Goal: Task Accomplishment & Management: Use online tool/utility

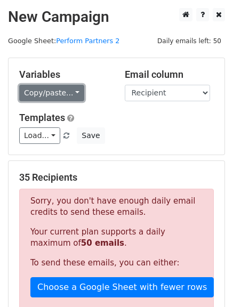
click at [70, 92] on link "Copy/paste..." at bounding box center [51, 93] width 65 height 17
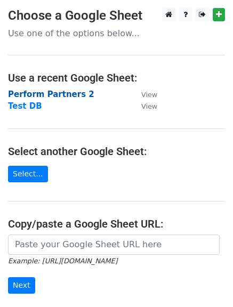
click at [49, 95] on strong "Perform Partners 2" at bounding box center [51, 95] width 86 height 10
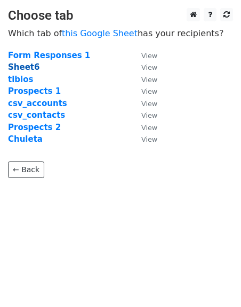
click at [25, 66] on strong "Sheet6" at bounding box center [23, 67] width 31 height 10
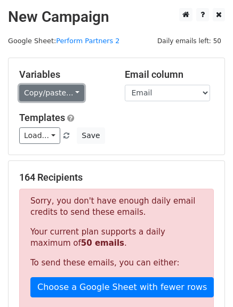
click at [69, 93] on link "Copy/paste..." at bounding box center [51, 93] width 65 height 17
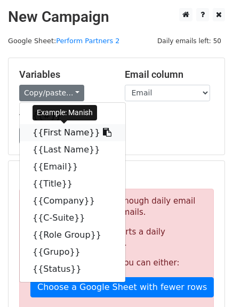
click at [103, 133] on icon at bounding box center [107, 132] width 9 height 9
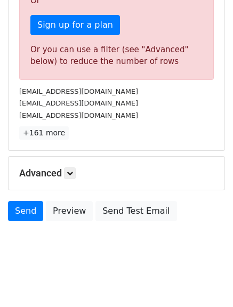
scroll to position [316, 0]
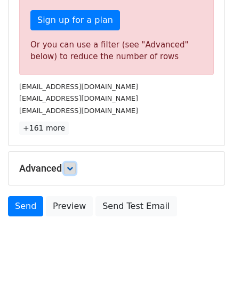
click at [72, 171] on icon at bounding box center [70, 168] width 6 height 6
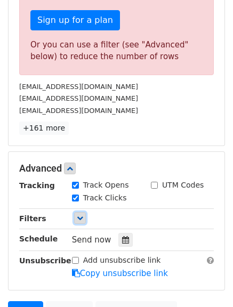
click at [77, 221] on icon at bounding box center [80, 218] width 6 height 6
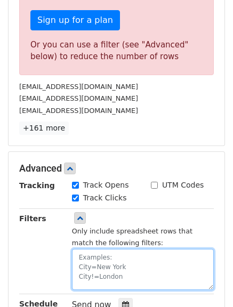
click at [89, 262] on textarea at bounding box center [143, 269] width 142 height 41
click at [119, 276] on textarea "Grupo=1" at bounding box center [143, 269] width 142 height 41
click at [75, 264] on textarea "Grupo=1" at bounding box center [143, 269] width 142 height 41
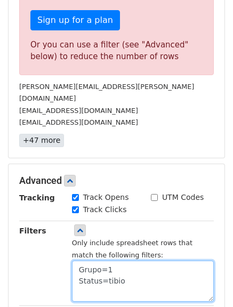
type textarea "Grupo=1 Status=tibio"
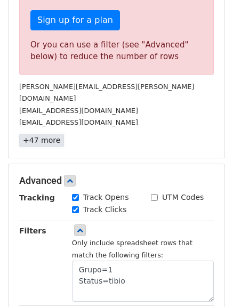
click at [55, 134] on link "+47 more" at bounding box center [41, 140] width 45 height 13
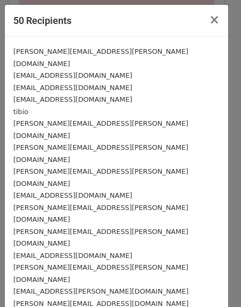
click at [34, 106] on div "tibio" at bounding box center [116, 112] width 206 height 12
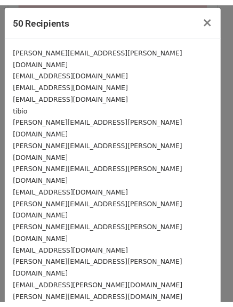
scroll to position [0, 0]
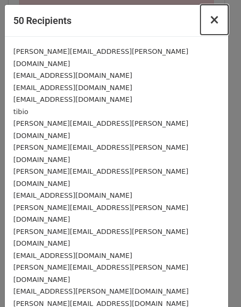
click at [209, 23] on span "×" at bounding box center [214, 19] width 11 height 15
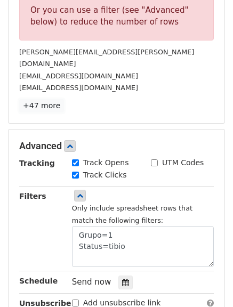
scroll to position [369, 0]
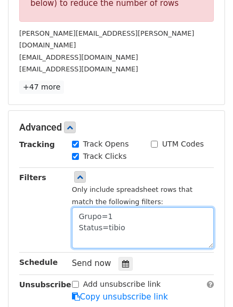
click at [139, 215] on textarea "Grupo=1 Status=tibio" at bounding box center [143, 228] width 142 height 41
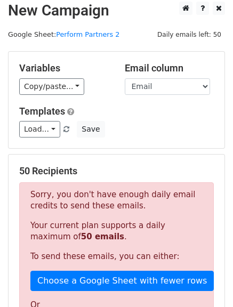
scroll to position [0, 0]
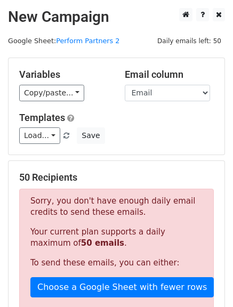
click at [145, 190] on div "Sorry, you don't have enough daily email credits to send these emails. Your cur…" at bounding box center [116, 290] width 195 height 202
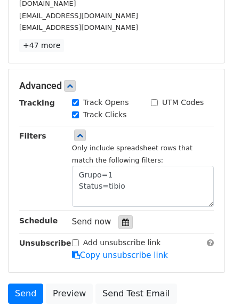
scroll to position [427, 0]
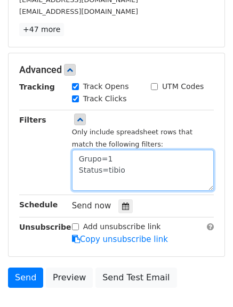
drag, startPoint x: 126, startPoint y: 163, endPoint x: 71, endPoint y: 149, distance: 56.7
click at [72, 150] on textarea "Grupo=1 Status=tibio" at bounding box center [143, 170] width 142 height 41
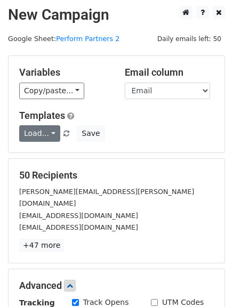
scroll to position [0, 0]
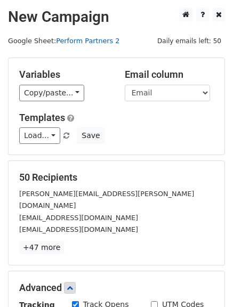
click at [91, 43] on link "Perform Partners 2" at bounding box center [87, 41] width 63 height 8
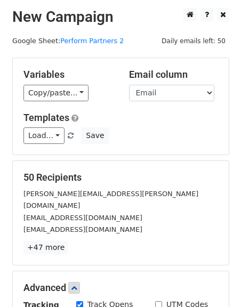
scroll to position [53, 0]
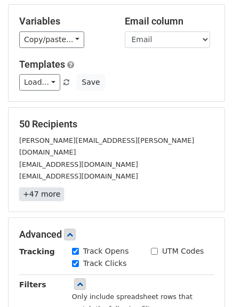
click at [43, 188] on link "+47 more" at bounding box center [41, 194] width 45 height 13
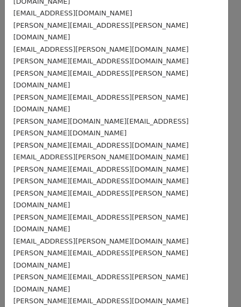
scroll to position [69, 0]
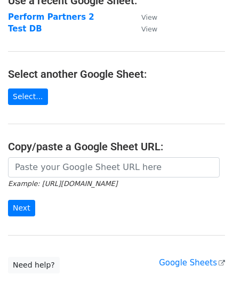
scroll to position [107, 0]
